Goal: Find contact information: Find contact information

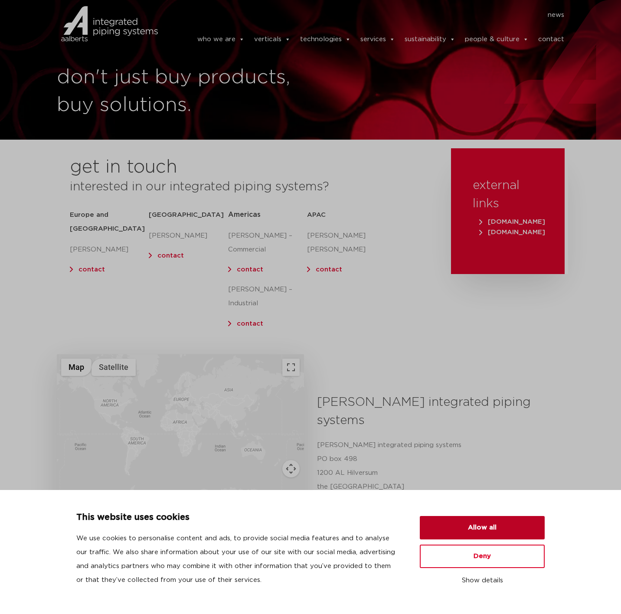
click at [445, 518] on button "Allow all" at bounding box center [482, 527] width 125 height 23
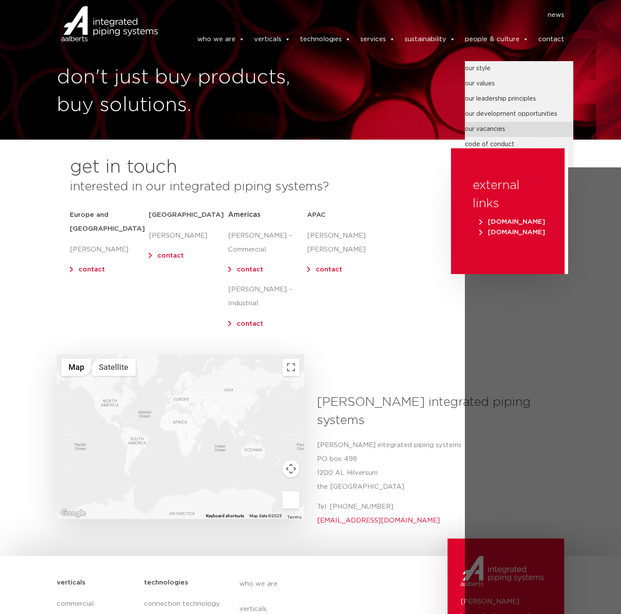
click at [501, 124] on link "our vacancies" at bounding box center [519, 129] width 108 height 15
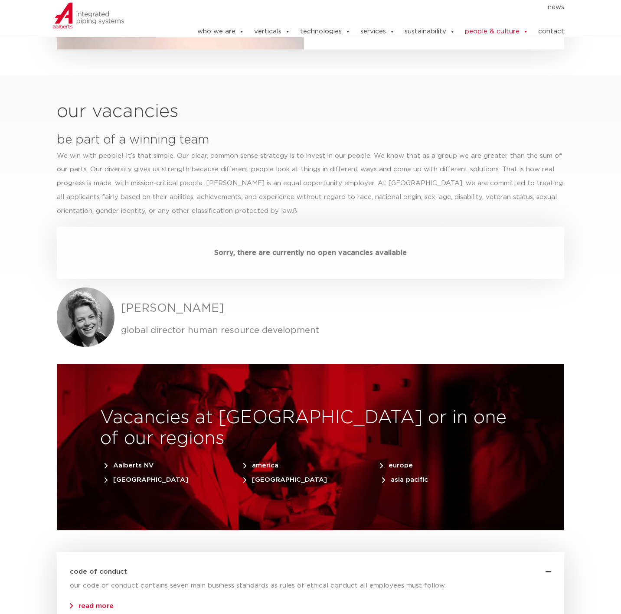
scroll to position [2429, 0]
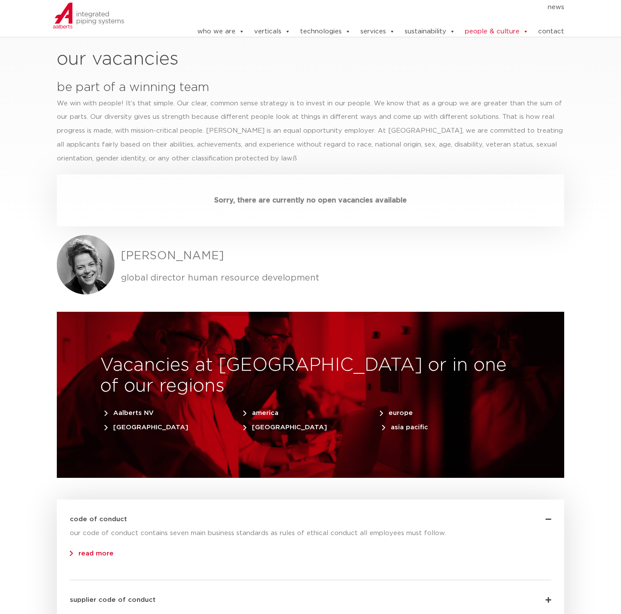
drag, startPoint x: 232, startPoint y: 200, endPoint x: 123, endPoint y: 200, distance: 108.9
click at [123, 248] on h3 "Karen van Munster" at bounding box center [342, 256] width 443 height 17
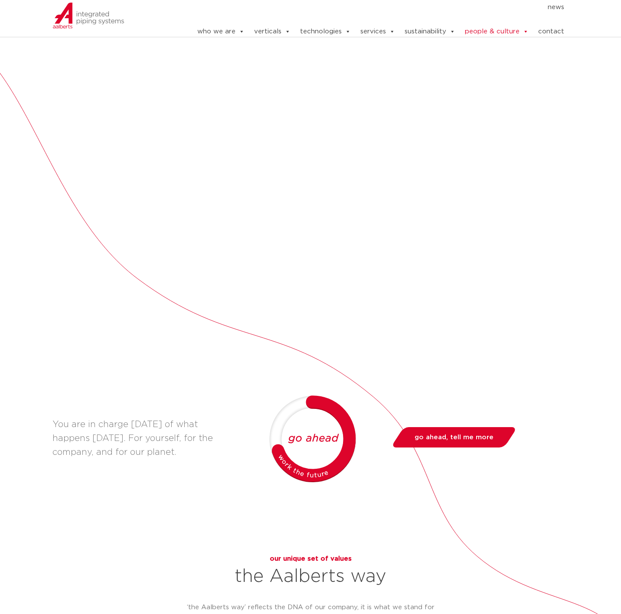
scroll to position [260, 0]
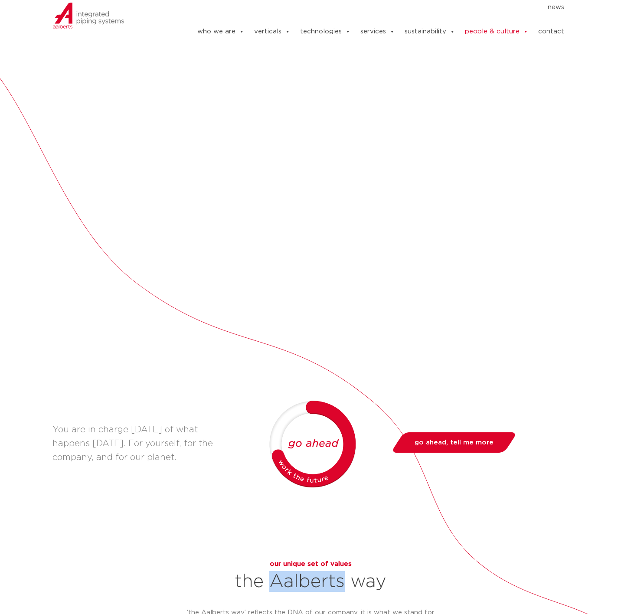
drag, startPoint x: 270, startPoint y: 563, endPoint x: 341, endPoint y: 558, distance: 71.7
click at [341, 571] on h2 "the Aalberts way" at bounding box center [310, 581] width 249 height 21
copy h2 "Aalberts"
click at [549, 27] on link "contact" at bounding box center [551, 31] width 26 height 17
